Goal: Task Accomplishment & Management: Manage account settings

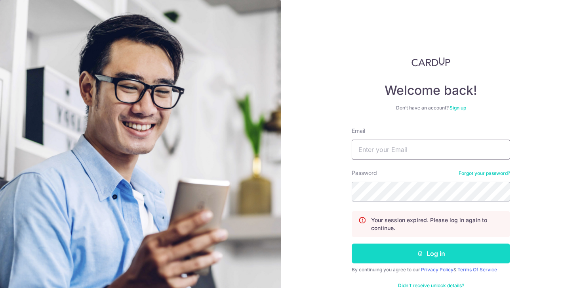
type input "[EMAIL_ADDRESS][DOMAIN_NAME]"
click at [431, 258] on button "Log in" at bounding box center [431, 253] width 158 height 20
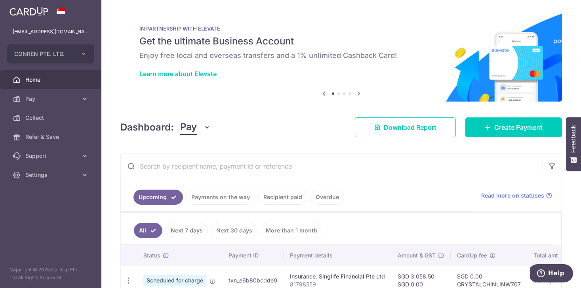
scroll to position [46, 0]
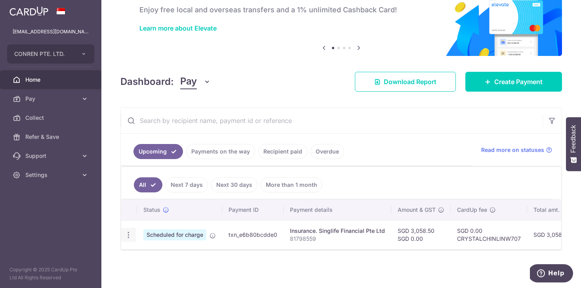
click at [129, 240] on div "Update payment Cancel payment" at bounding box center [128, 234] width 15 height 15
click at [127, 235] on icon "button" at bounding box center [128, 235] width 8 height 8
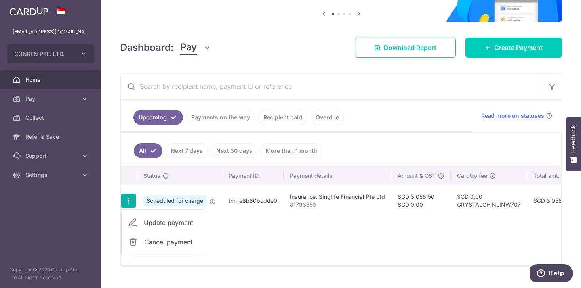
click at [178, 223] on span "Update payment" at bounding box center [171, 222] width 54 height 10
radio input "true"
type input "3,058.50"
type input "0.00"
type input "15/09/2025"
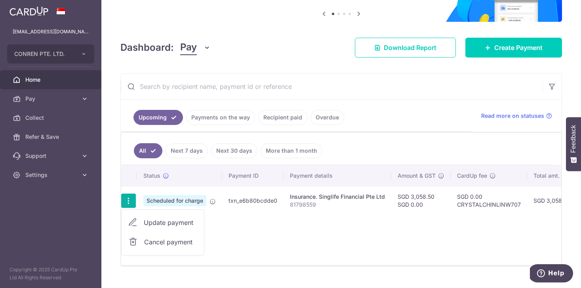
type input "81798559"
type input "TGRW SINGLIFE"
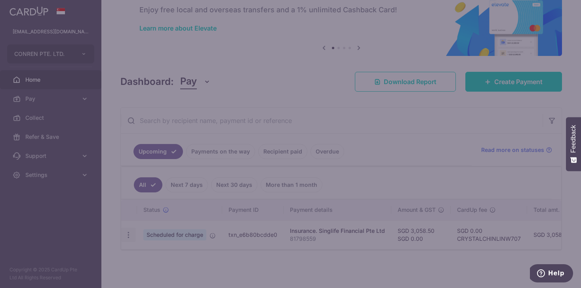
type input "CRYSTALCHINLINW707"
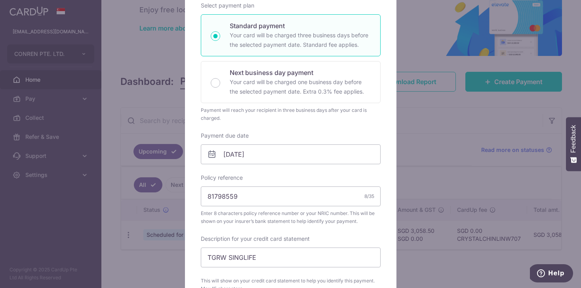
scroll to position [127, 0]
click at [281, 153] on input "15/09/2025" at bounding box center [291, 153] width 180 height 20
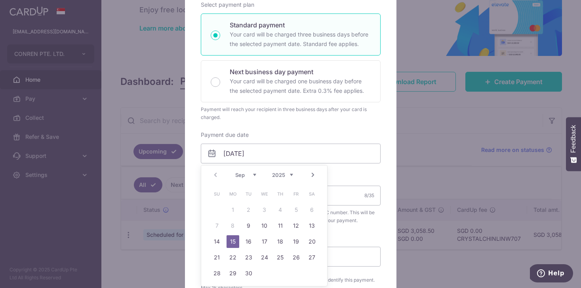
click at [315, 176] on link "Next" at bounding box center [313, 175] width 10 height 10
click at [252, 240] on link "14" at bounding box center [248, 241] width 13 height 13
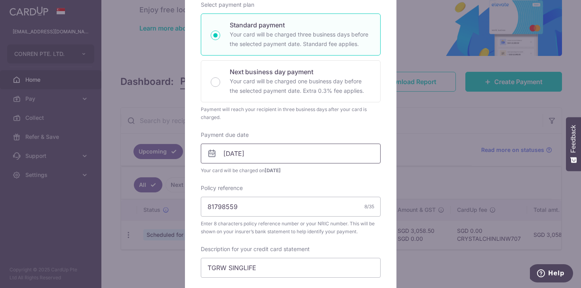
click at [265, 152] on input "14/10/2025" at bounding box center [291, 153] width 180 height 20
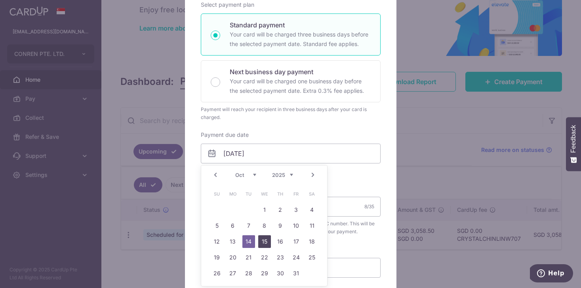
click at [264, 243] on link "15" at bounding box center [264, 241] width 13 height 13
type input "15/10/2025"
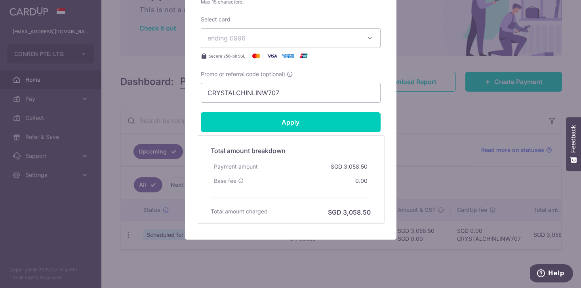
scroll to position [433, 0]
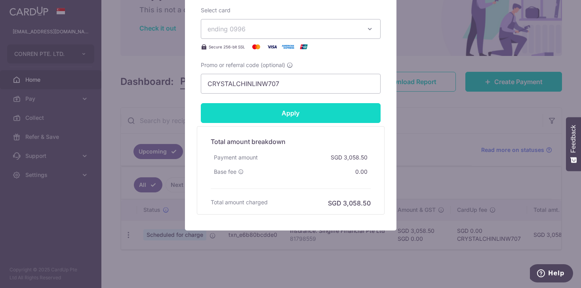
click at [291, 103] on input "Apply" at bounding box center [291, 113] width 180 height 20
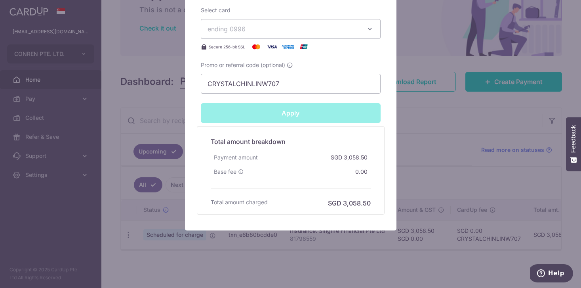
type input "Successfully Applied"
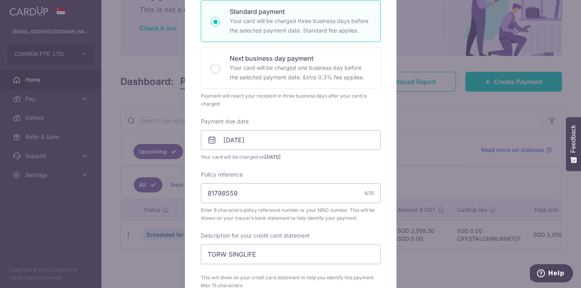
scroll to position [13, 0]
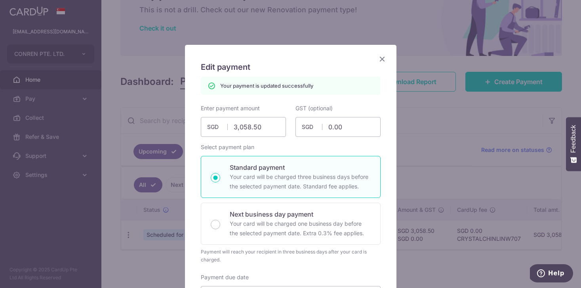
click at [384, 57] on icon "Close" at bounding box center [383, 59] width 10 height 10
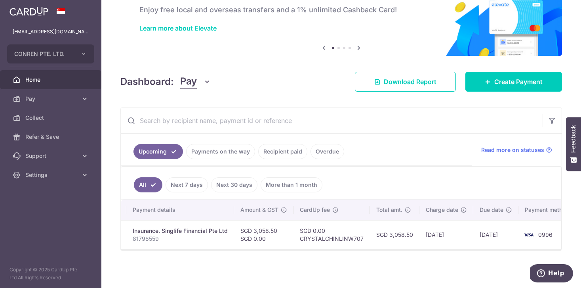
scroll to position [0, 169]
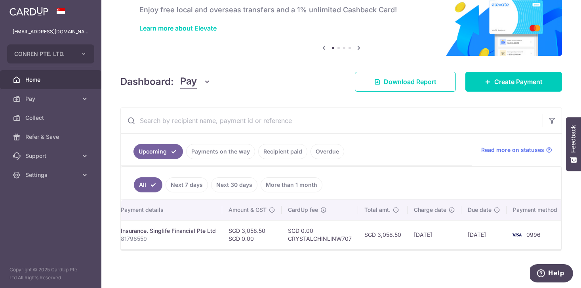
click at [275, 151] on link "Recipient paid" at bounding box center [282, 151] width 49 height 15
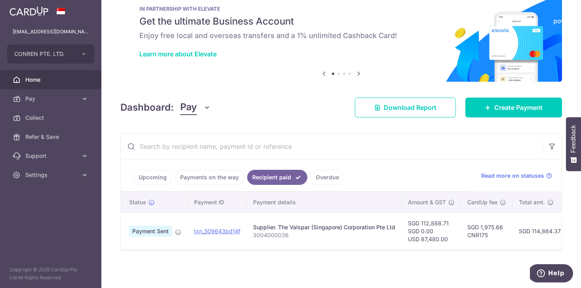
scroll to position [0, 17]
